Goal: Book appointment/travel/reservation

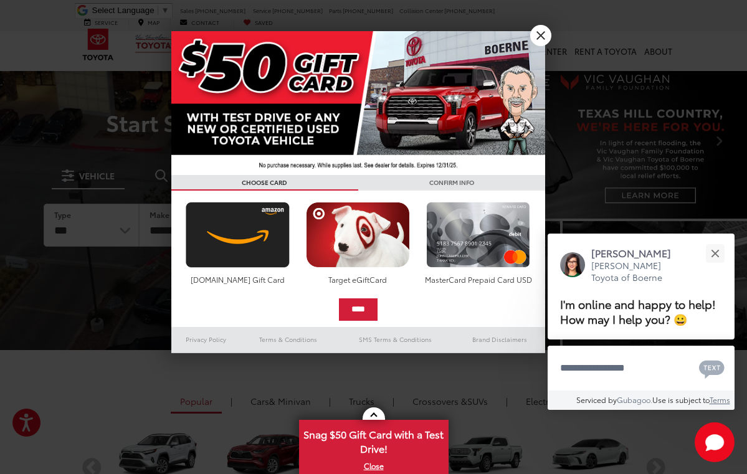
click at [541, 34] on link "X" at bounding box center [540, 35] width 21 height 21
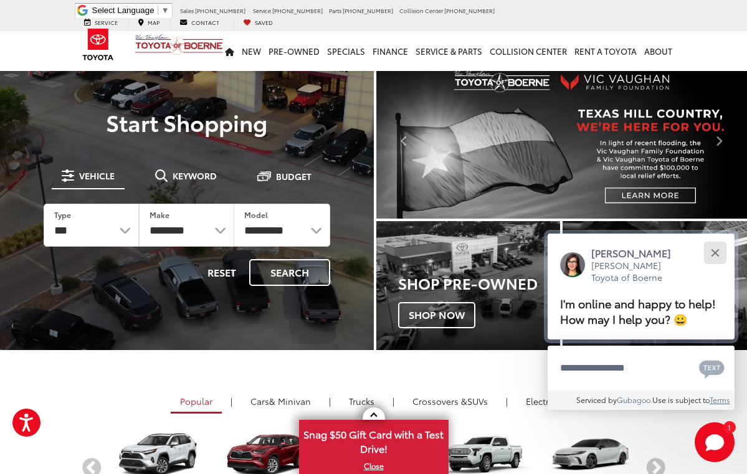
click at [714, 249] on div "Close" at bounding box center [715, 253] width 8 height 8
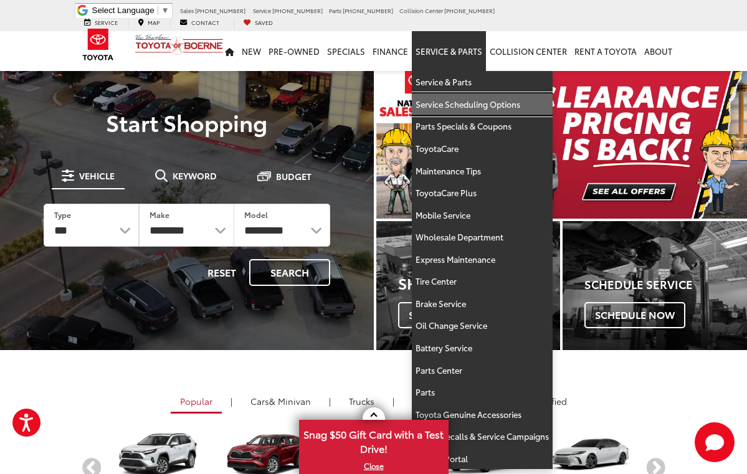
click at [461, 96] on link "Service Scheduling Options" at bounding box center [482, 104] width 141 height 22
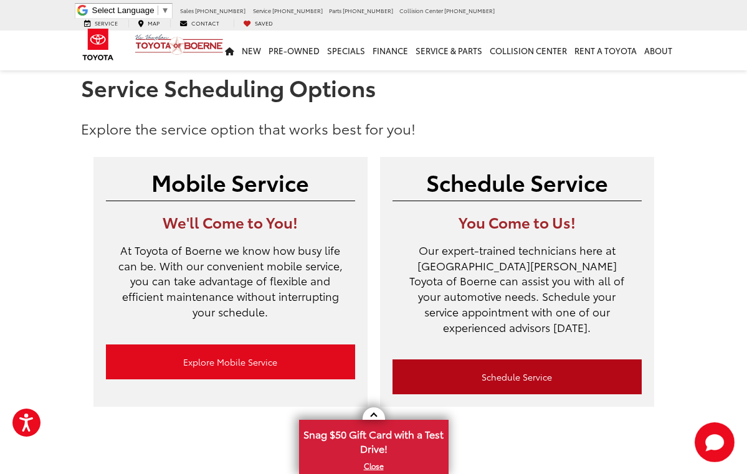
click at [506, 359] on link "Schedule Service" at bounding box center [516, 376] width 249 height 35
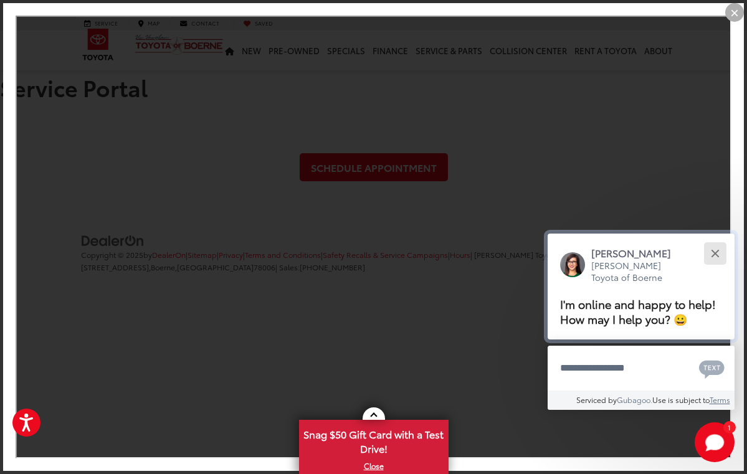
click at [719, 240] on button "Close" at bounding box center [714, 253] width 27 height 27
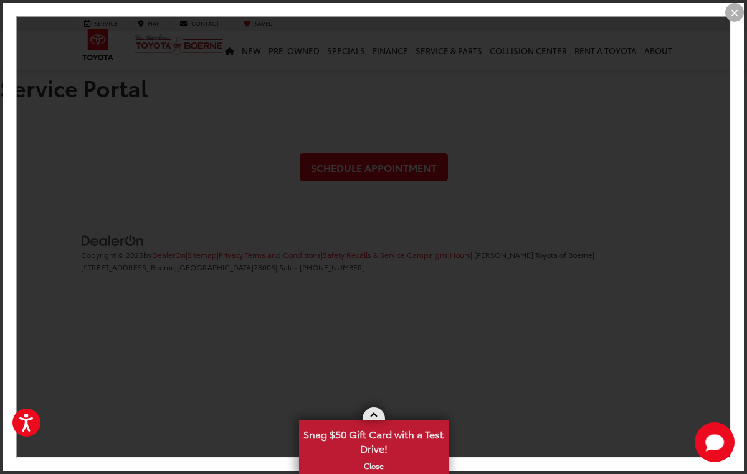
click at [376, 413] on link at bounding box center [373, 413] width 22 height 12
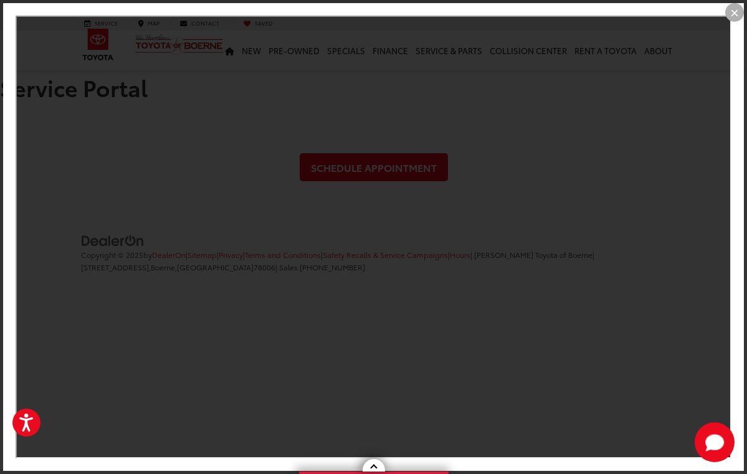
click at [733, 16] on div "×" at bounding box center [734, 12] width 19 height 19
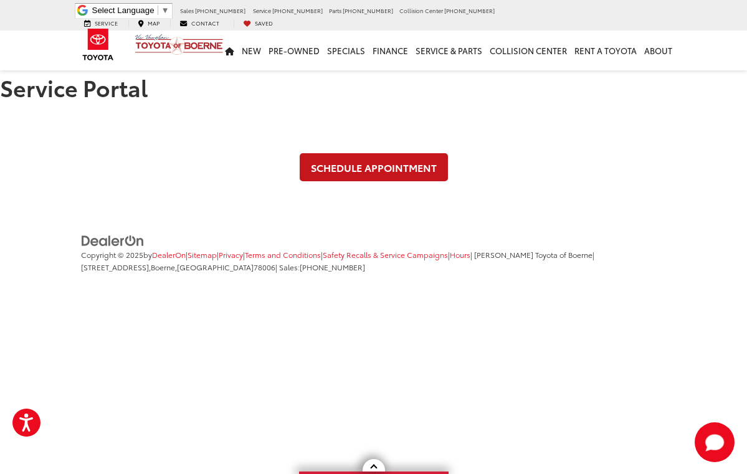
click at [367, 171] on link "Schedule Appointment" at bounding box center [374, 167] width 148 height 28
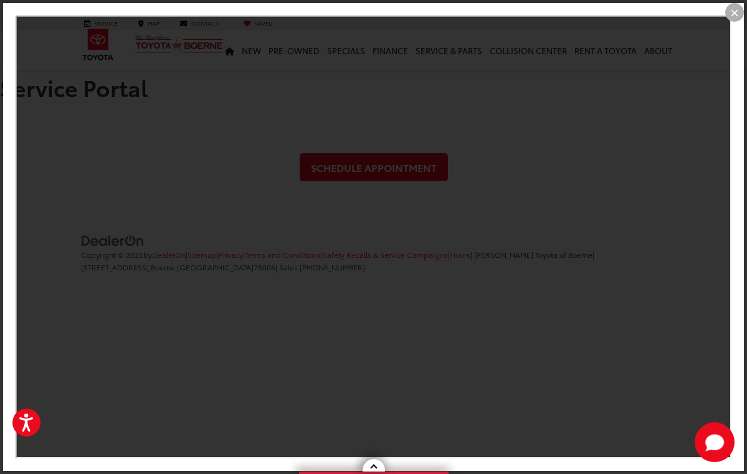
click at [734, 15] on div "×" at bounding box center [734, 12] width 19 height 19
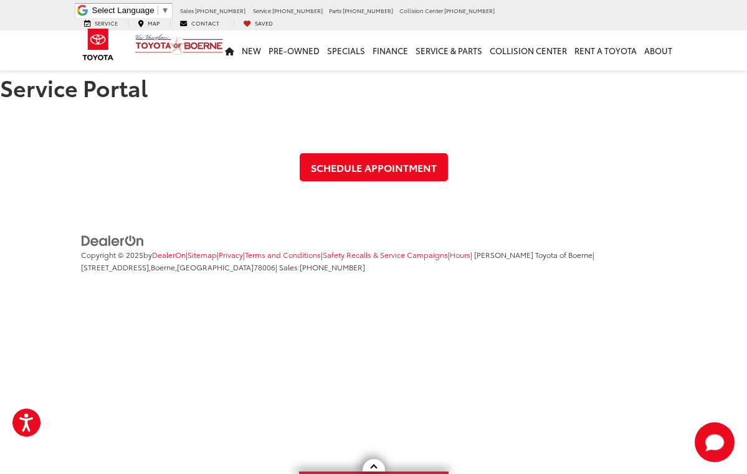
click at [127, 19] on div "Service" at bounding box center [101, 23] width 52 height 8
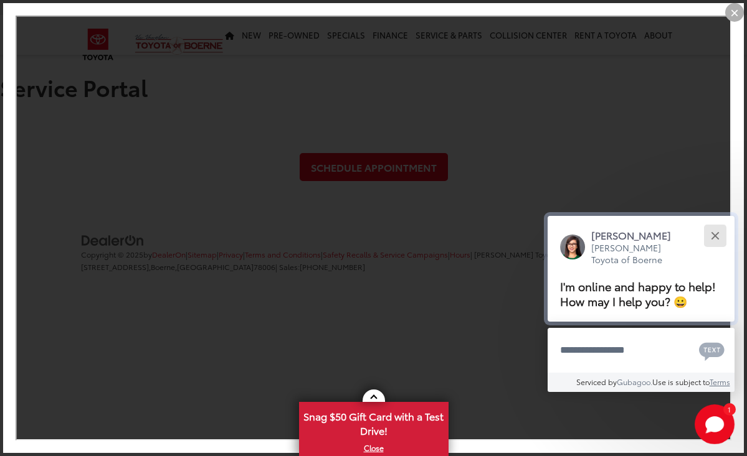
click at [717, 222] on button "Close" at bounding box center [714, 235] width 27 height 27
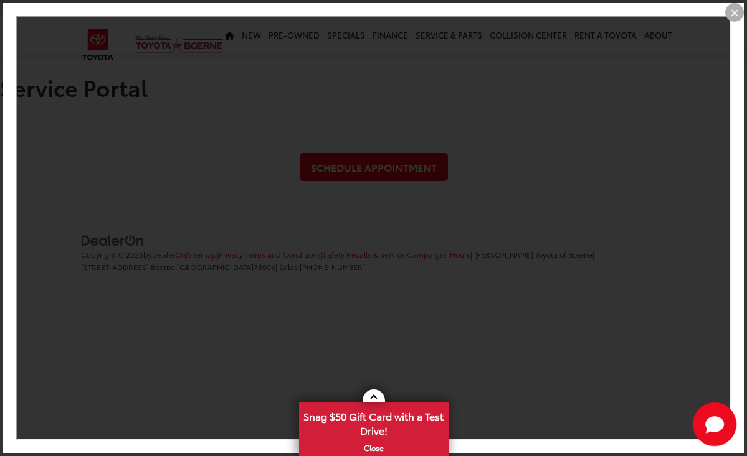
click at [710, 422] on icon "Start Chat" at bounding box center [714, 425] width 19 height 16
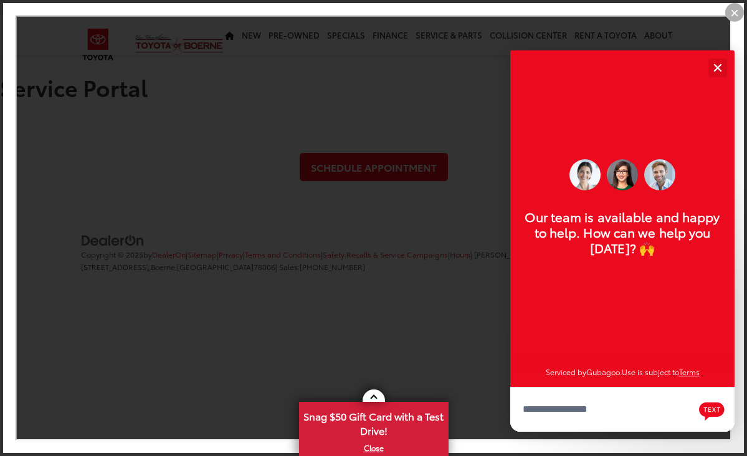
click at [570, 422] on textarea "Type your message" at bounding box center [622, 409] width 224 height 45
click at [716, 68] on div "Close" at bounding box center [717, 68] width 8 height 8
